Goal: Find specific page/section: Find specific page/section

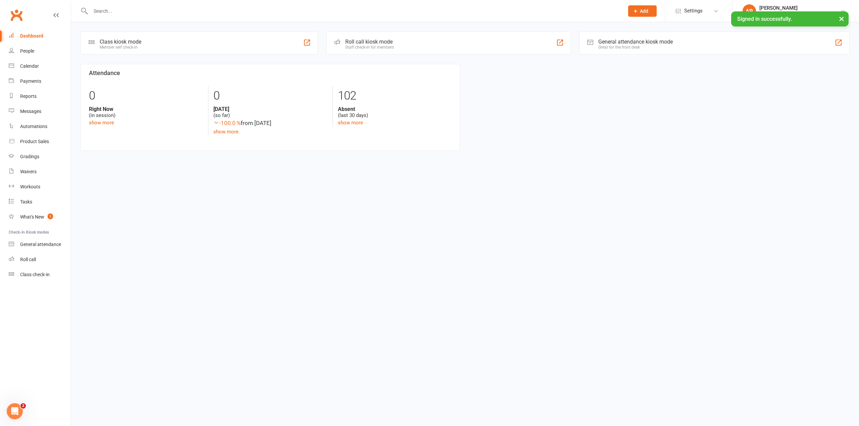
click at [206, 12] on input "text" at bounding box center [354, 10] width 531 height 9
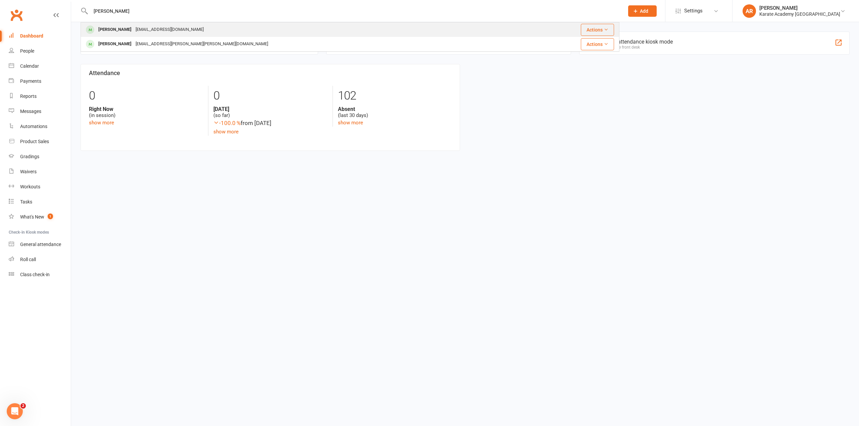
type input "[PERSON_NAME]"
click at [178, 28] on div "[PERSON_NAME] [EMAIL_ADDRESS][DOMAIN_NAME]" at bounding box center [305, 30] width 448 height 14
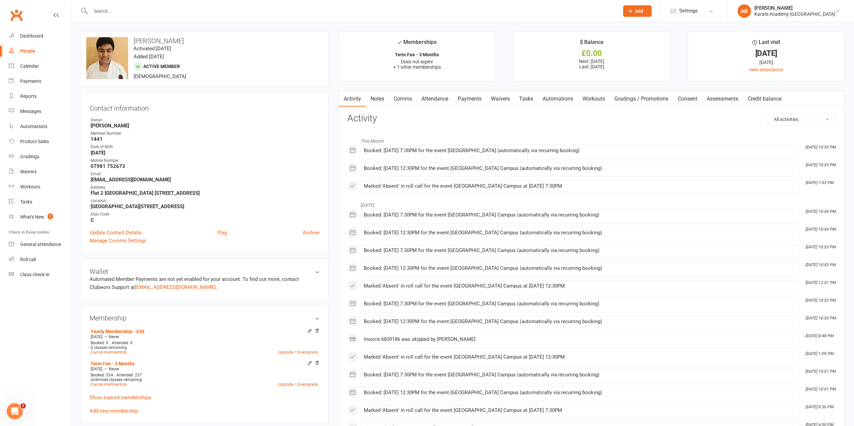
click at [473, 99] on link "Payments" at bounding box center [469, 98] width 33 height 15
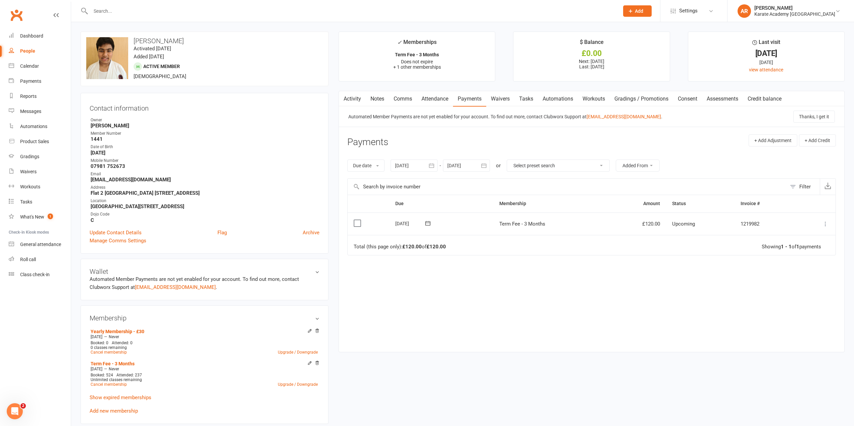
click at [409, 165] on div at bounding box center [414, 166] width 47 height 12
click at [405, 181] on button "button" at bounding box center [401, 182] width 14 height 12
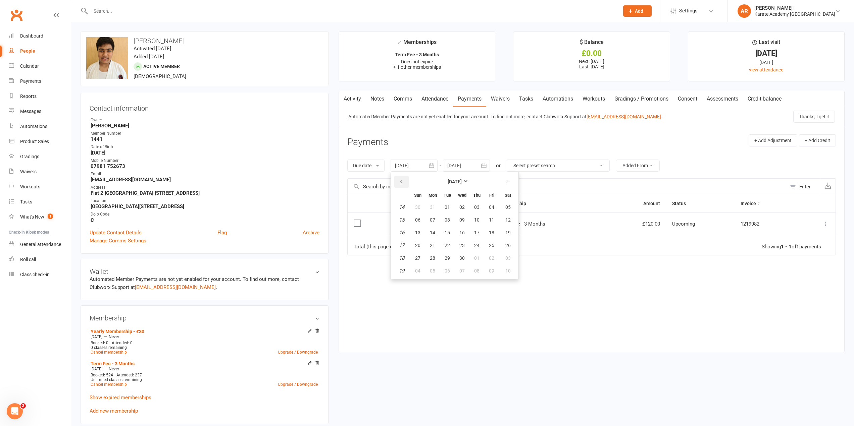
click at [405, 181] on button "button" at bounding box center [401, 182] width 14 height 12
click at [509, 179] on icon "button" at bounding box center [507, 181] width 5 height 5
click at [449, 207] on span "01" at bounding box center [447, 207] width 5 height 5
type input "[DATE]"
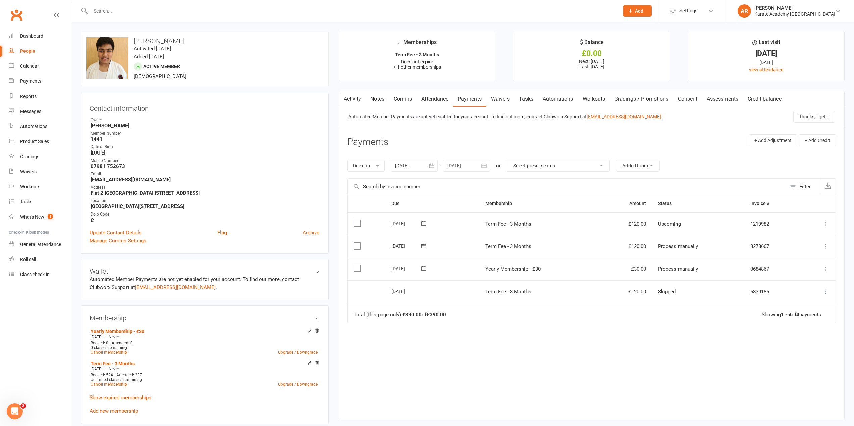
click at [560, 333] on div "Due Contact Membership Amount Status History Invoice # Select this [DATE] Aadam…" at bounding box center [591, 302] width 489 height 215
click at [282, 6] on input "text" at bounding box center [352, 10] width 526 height 9
click at [104, 7] on input "text" at bounding box center [352, 10] width 526 height 9
type input "nazim"
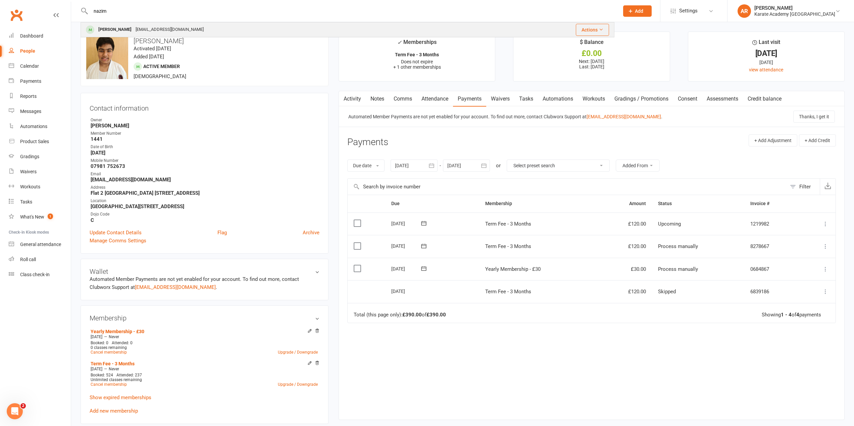
click at [161, 28] on div "[EMAIL_ADDRESS][DOMAIN_NAME]" at bounding box center [170, 30] width 72 height 10
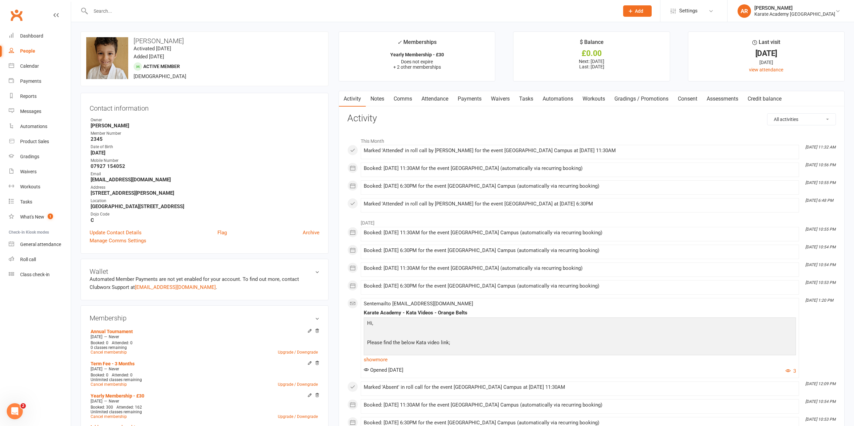
click at [460, 99] on link "Payments" at bounding box center [469, 98] width 33 height 15
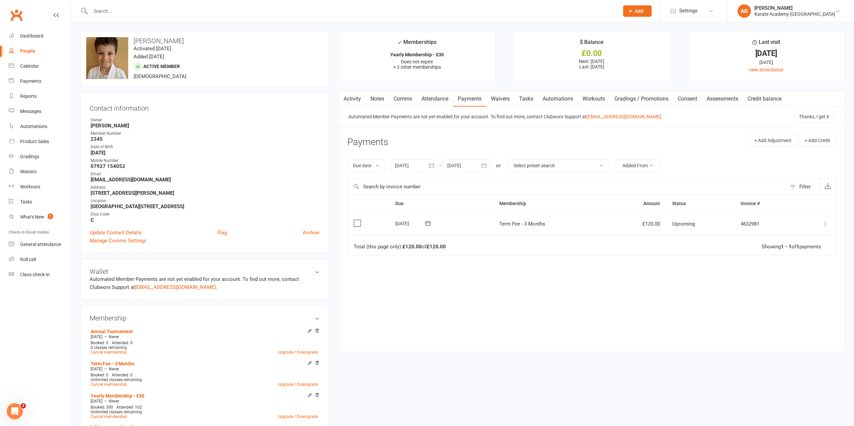
click at [419, 163] on div at bounding box center [414, 166] width 47 height 12
click at [401, 183] on icon "button" at bounding box center [401, 181] width 5 height 5
click at [400, 183] on icon "button" at bounding box center [401, 181] width 5 height 5
click at [402, 183] on icon "button" at bounding box center [401, 181] width 5 height 5
click at [405, 184] on button "button" at bounding box center [401, 182] width 14 height 12
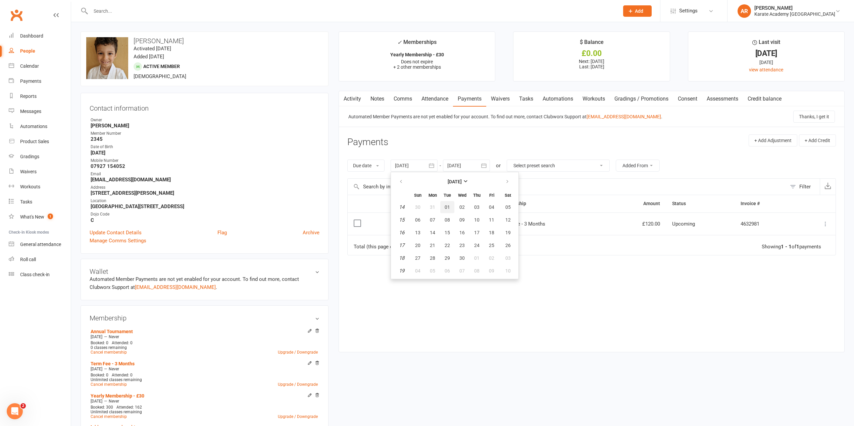
click at [451, 207] on button "01" at bounding box center [447, 207] width 14 height 12
type input "[DATE]"
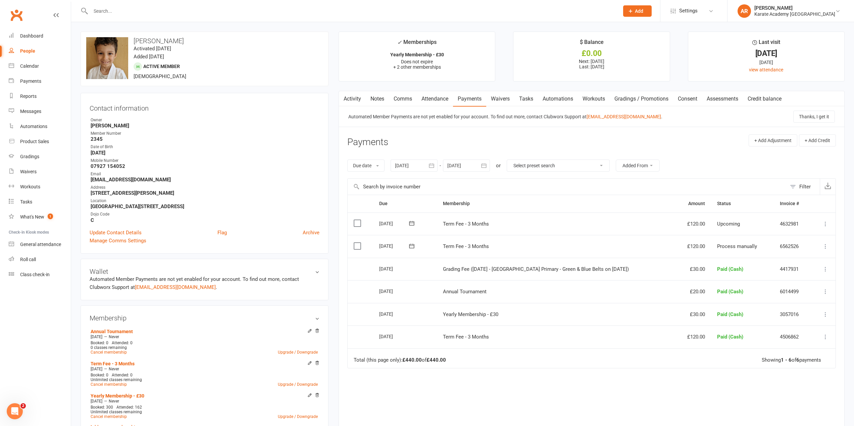
click at [434, 98] on link "Attendance" at bounding box center [435, 98] width 36 height 15
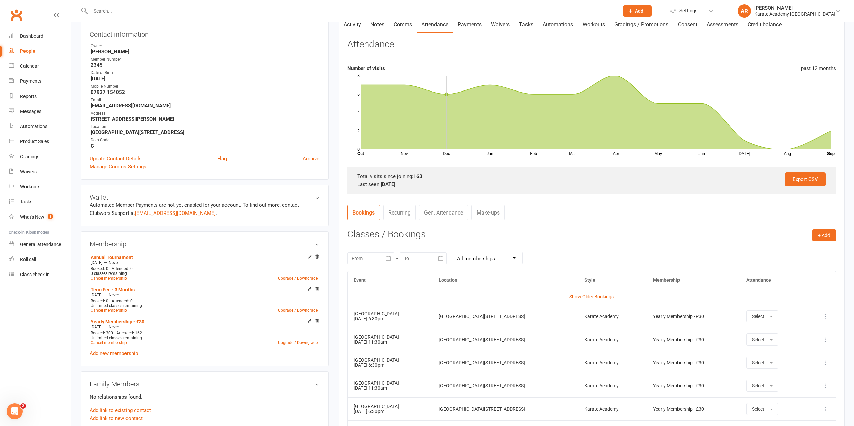
scroll to position [67, 0]
